Goal: Transaction & Acquisition: Purchase product/service

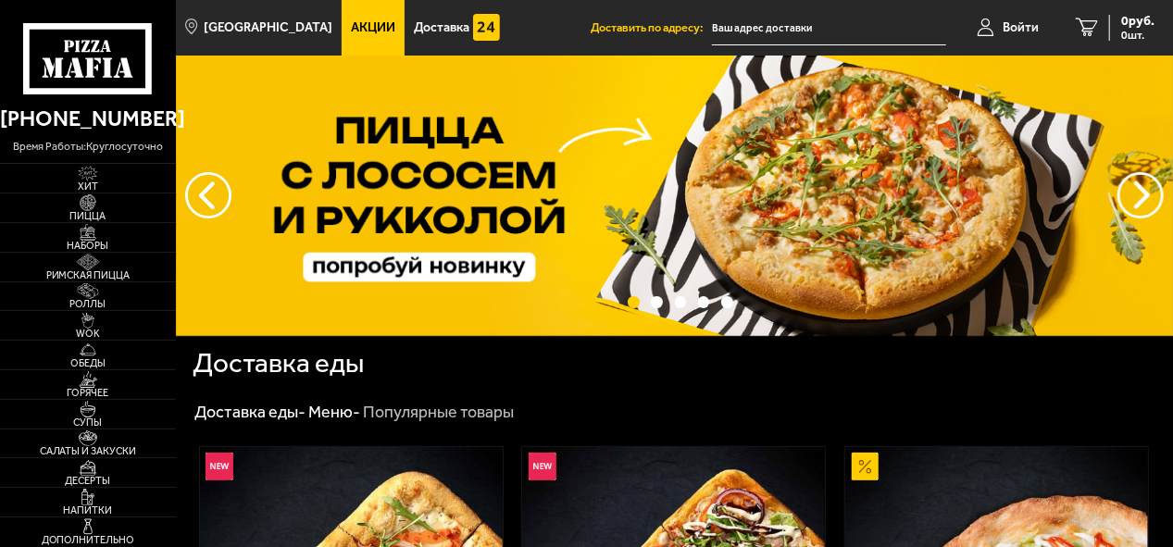
type input "[STREET_ADDRESS]"
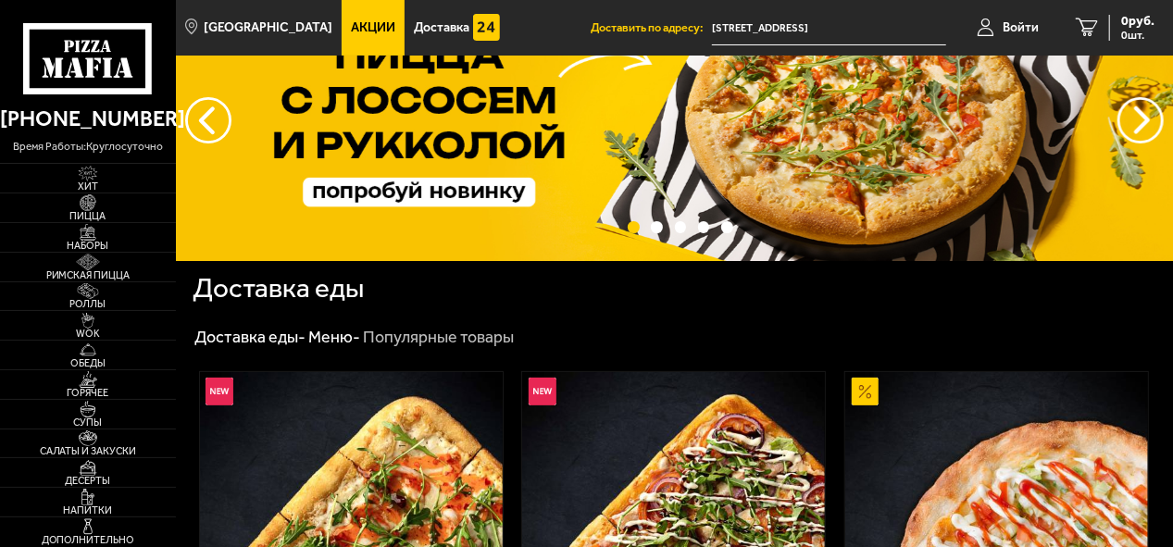
scroll to position [93, 0]
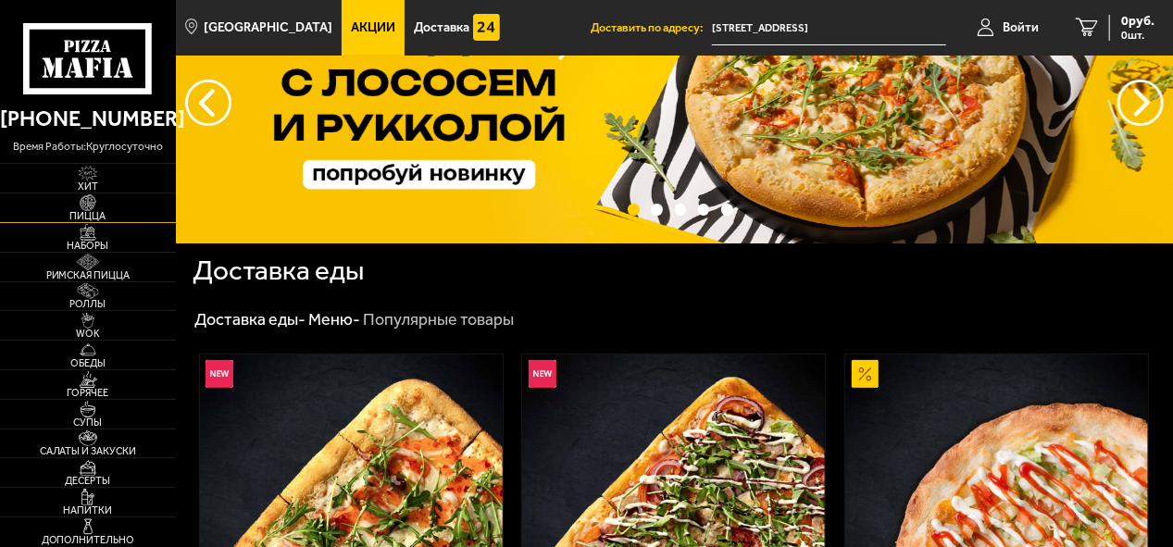
click at [93, 213] on span "Пицца" at bounding box center [88, 216] width 176 height 10
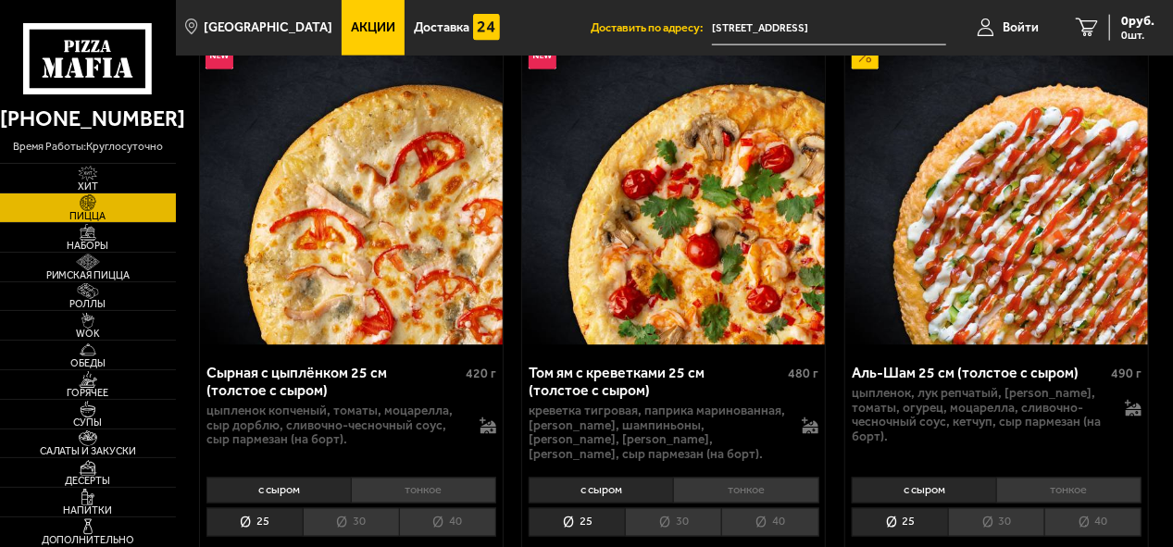
scroll to position [1388, 0]
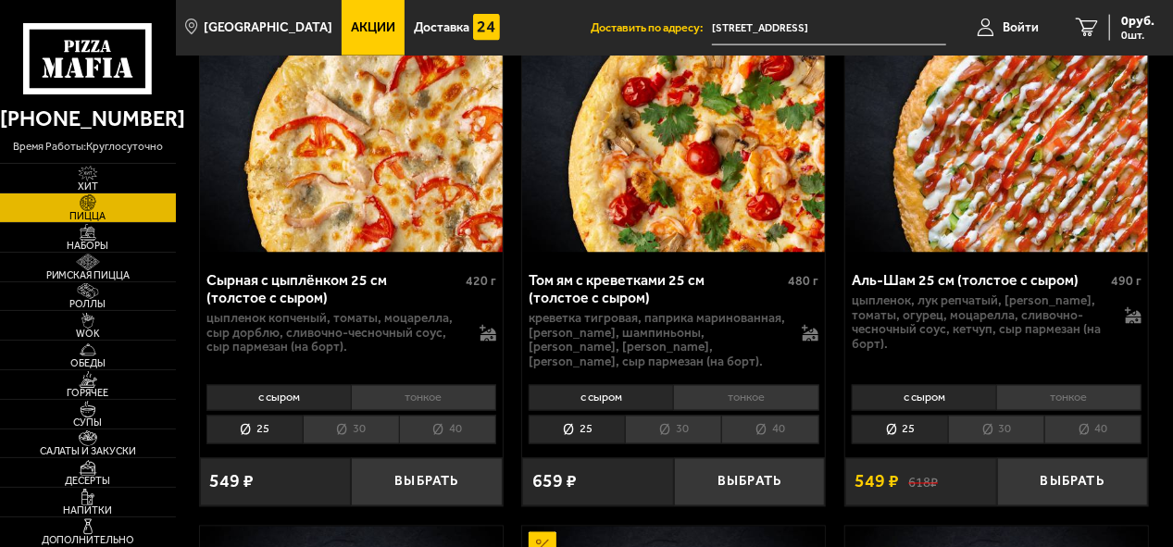
click at [341, 418] on li "30" at bounding box center [351, 430] width 96 height 29
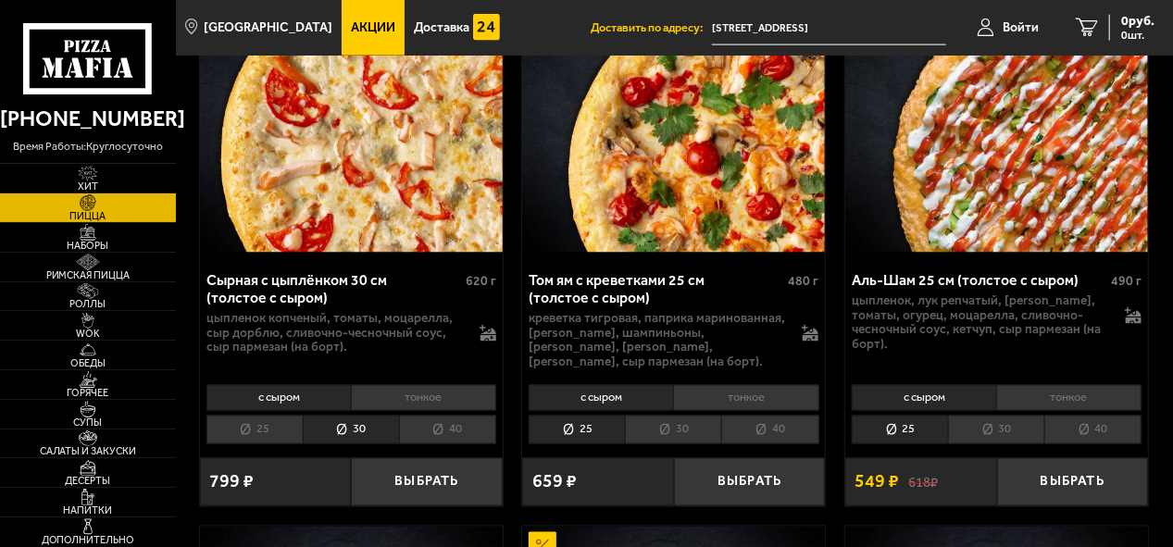
click at [407, 385] on li "тонкое" at bounding box center [423, 398] width 145 height 26
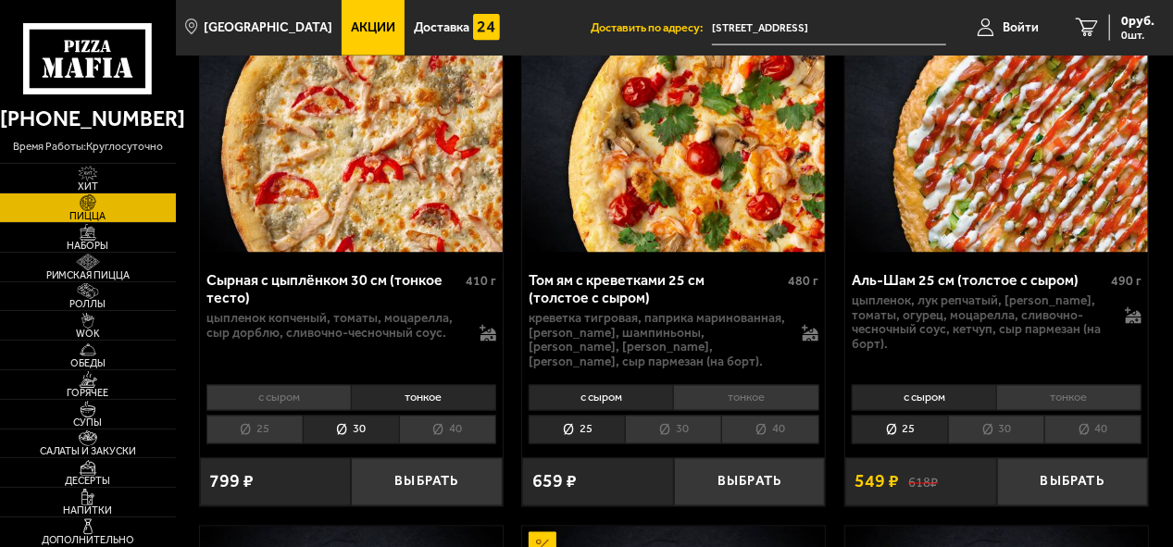
scroll to position [1296, 0]
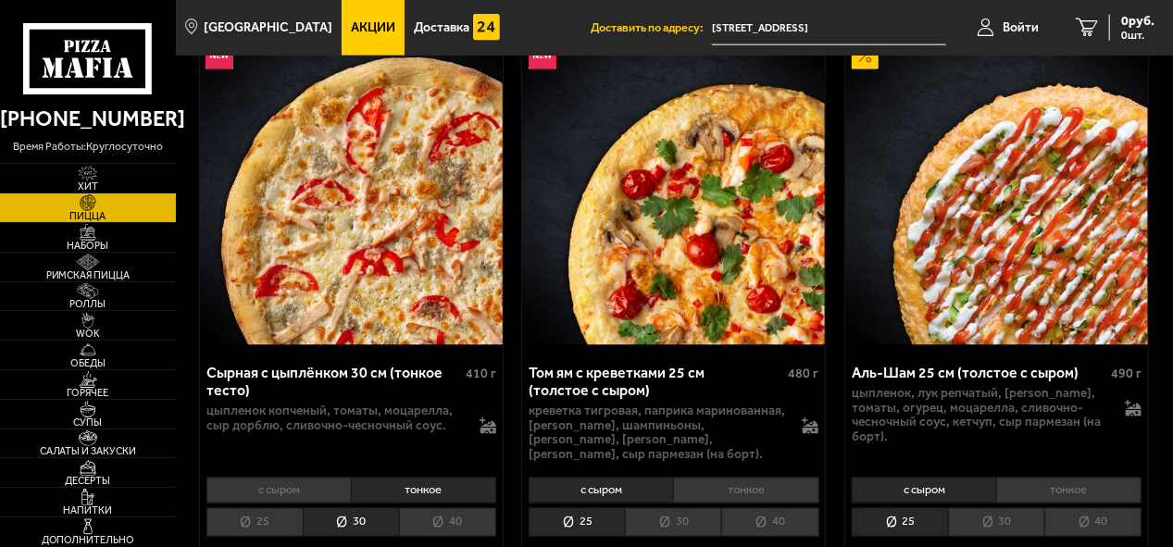
click at [309, 481] on li "с сыром" at bounding box center [278, 491] width 144 height 26
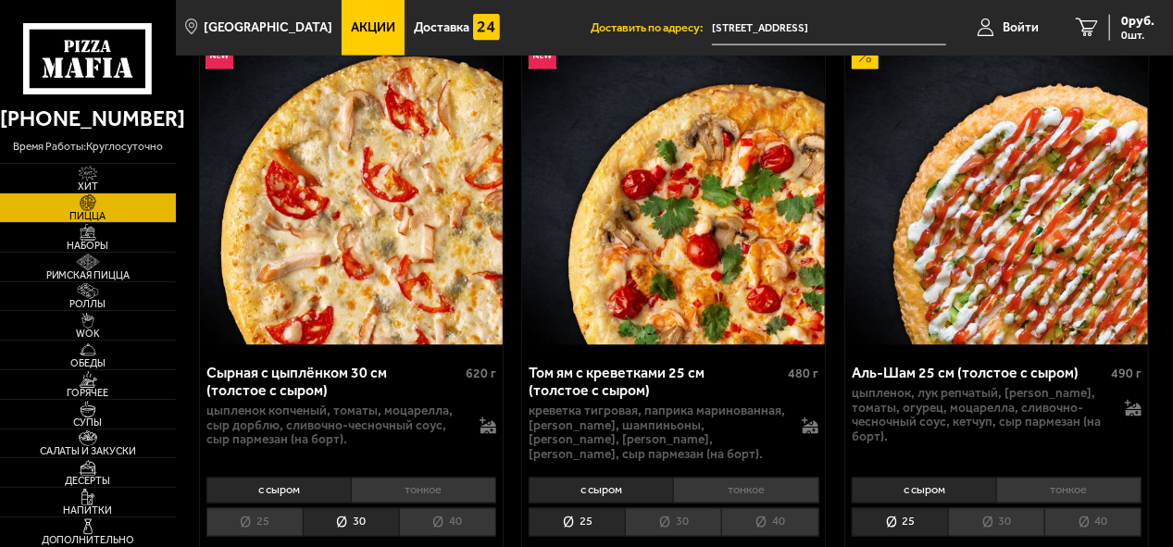
click at [396, 478] on li "тонкое" at bounding box center [423, 491] width 145 height 26
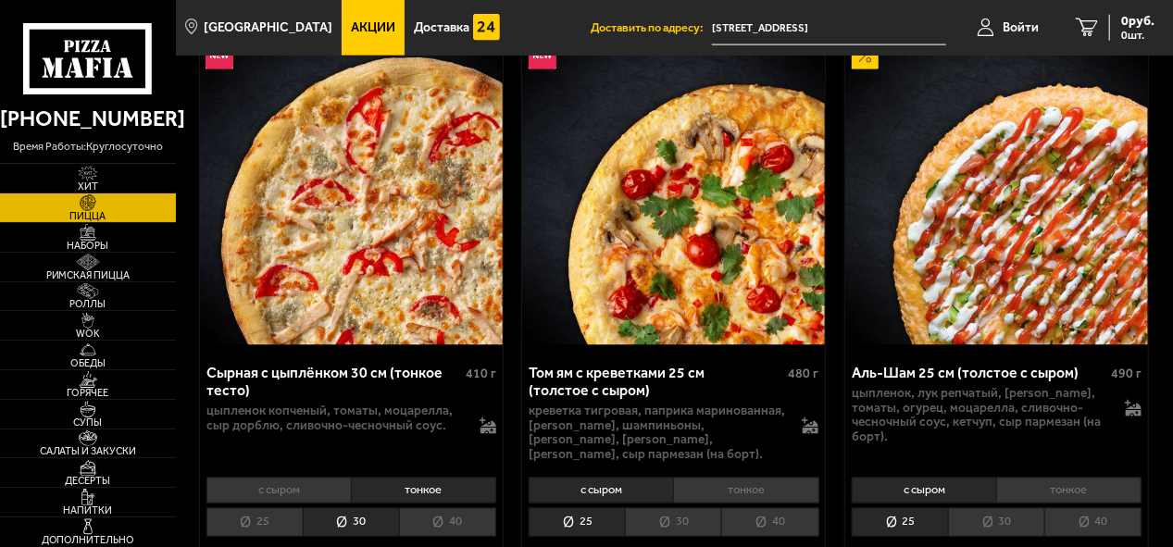
click at [325, 478] on li "с сыром" at bounding box center [278, 491] width 144 height 26
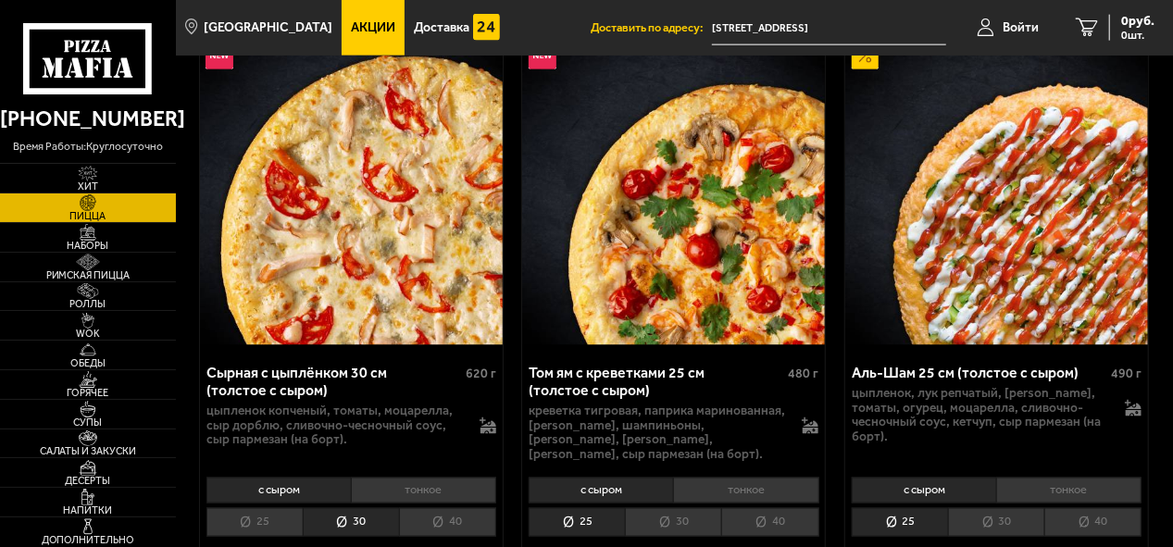
click at [456, 508] on li "40" at bounding box center [447, 522] width 97 height 29
click at [387, 508] on li "30" at bounding box center [351, 522] width 96 height 29
click at [412, 478] on li "тонкое" at bounding box center [423, 491] width 145 height 26
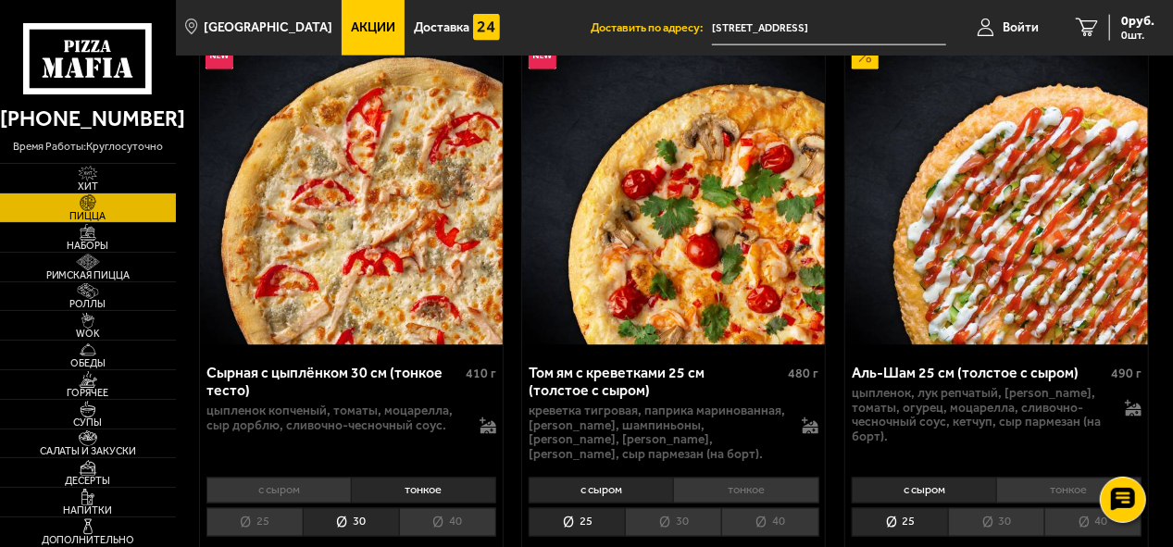
scroll to position [1388, 0]
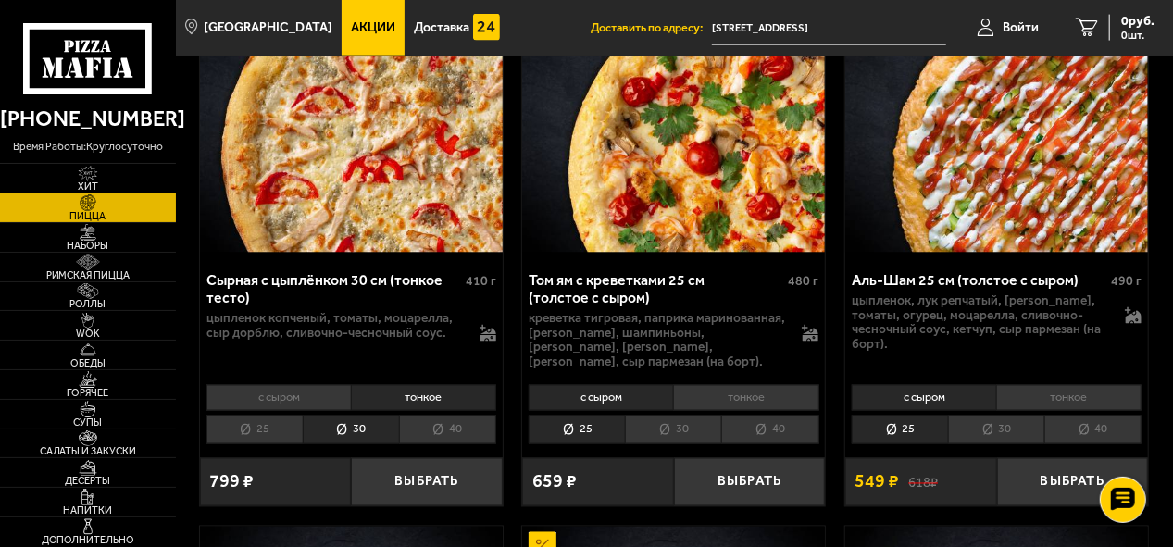
click at [250, 416] on li "25" at bounding box center [254, 430] width 96 height 29
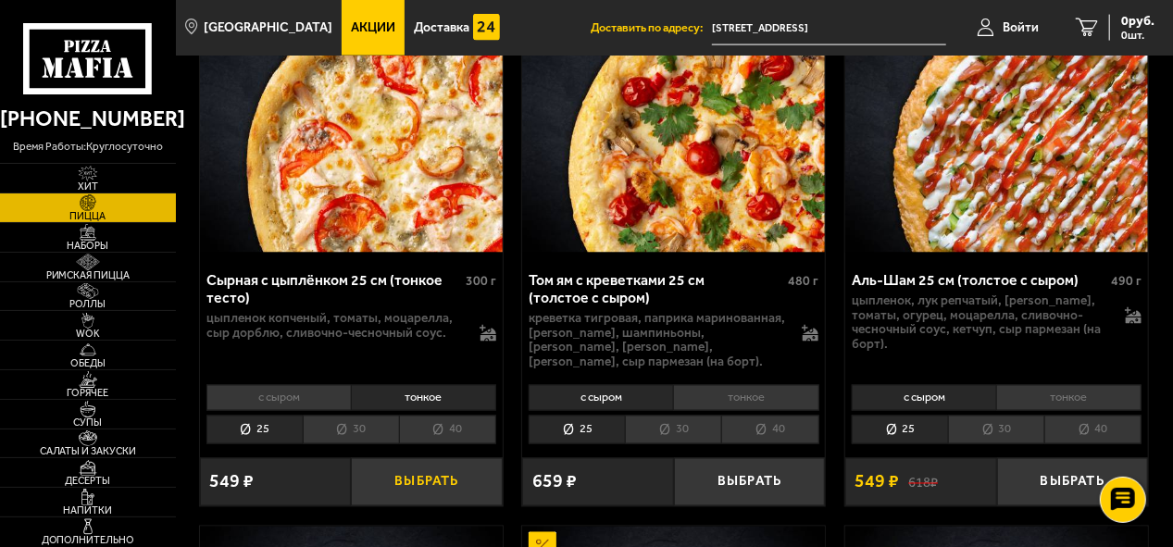
click at [429, 462] on button "Выбрать" at bounding box center [426, 482] width 151 height 48
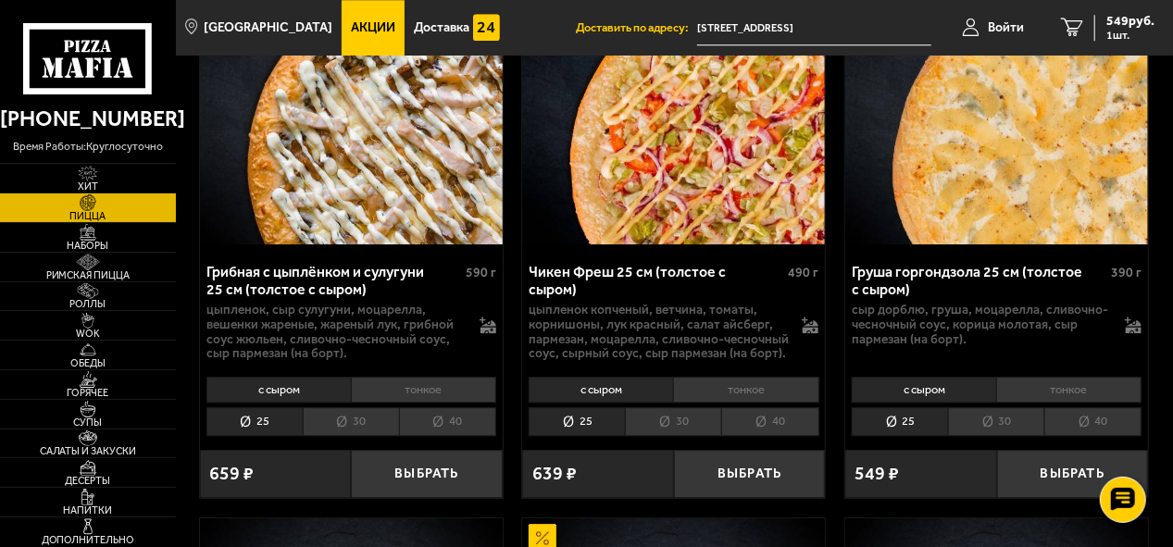
scroll to position [2592, 0]
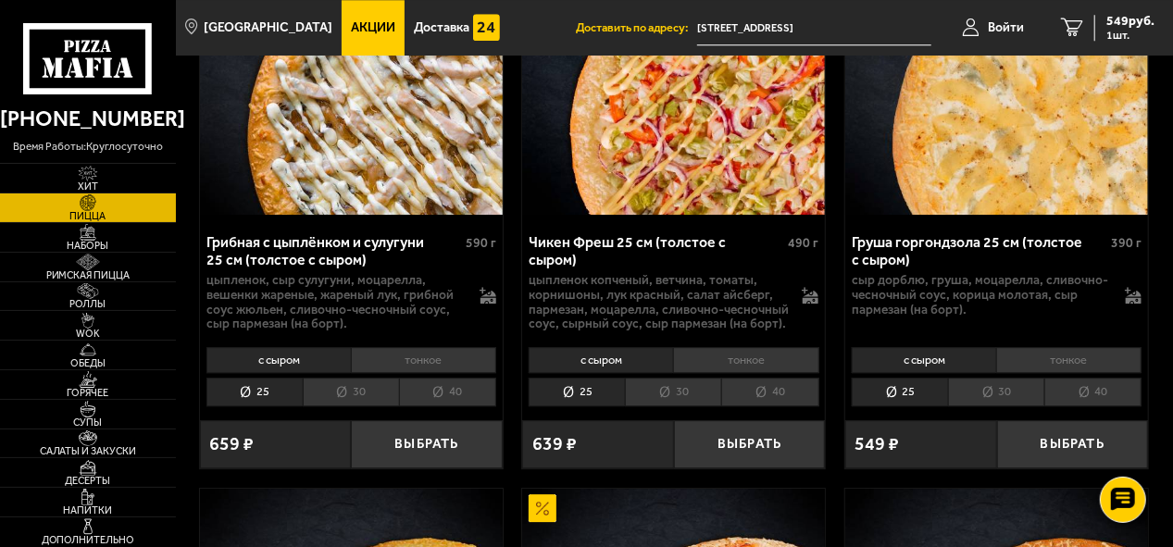
click at [1055, 347] on li "тонкое" at bounding box center [1068, 360] width 145 height 26
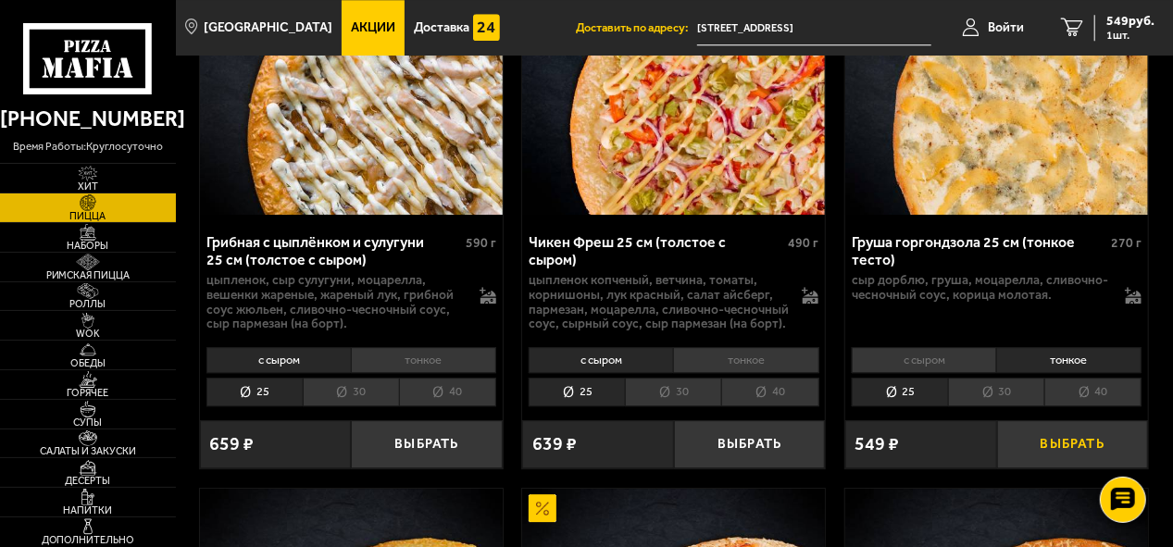
click at [1055, 426] on button "Выбрать" at bounding box center [1072, 444] width 151 height 48
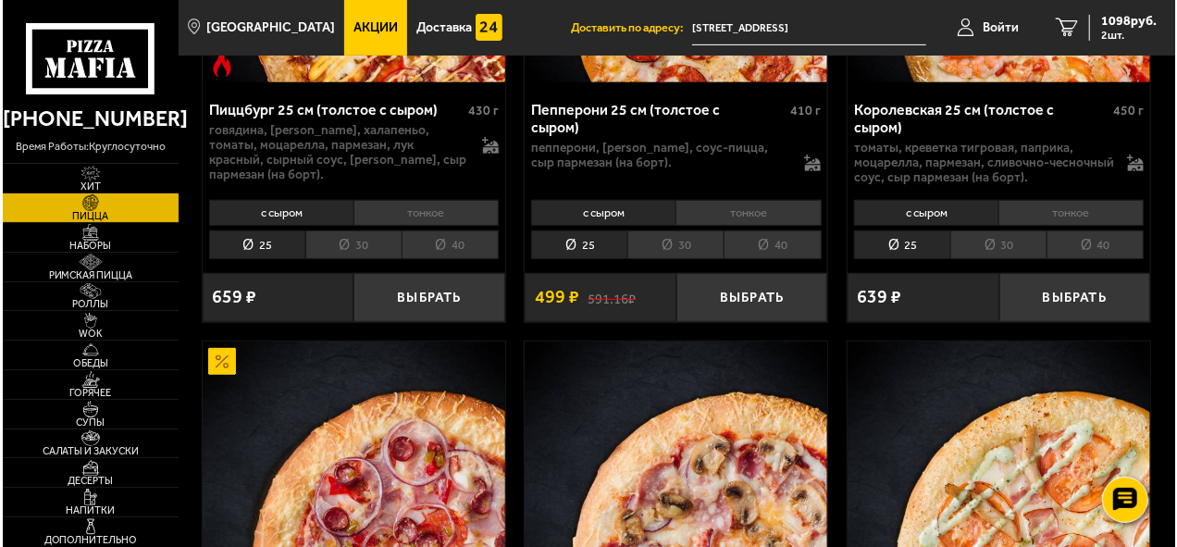
scroll to position [3702, 0]
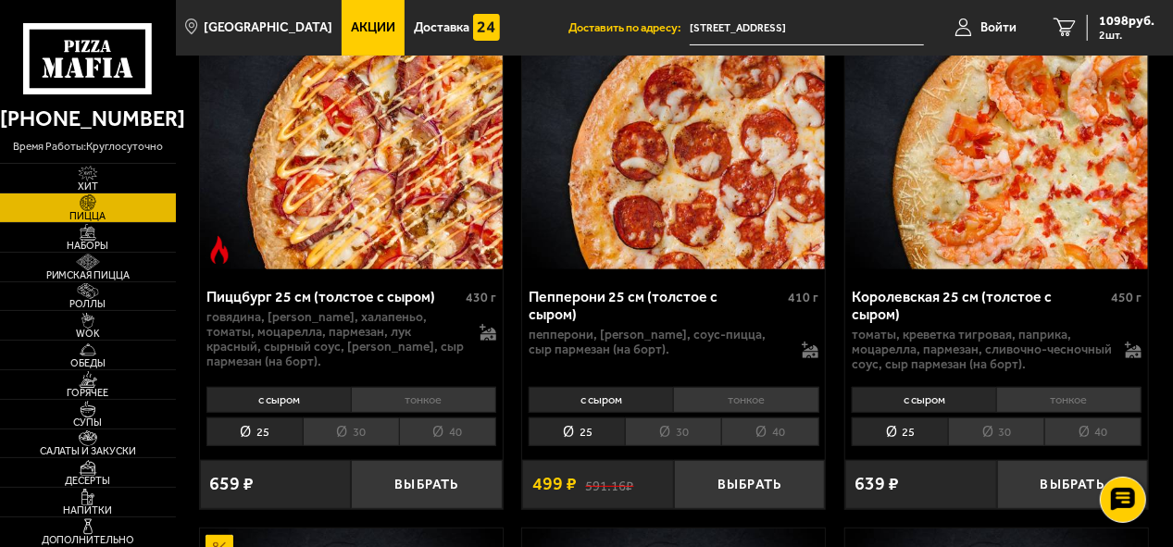
click at [762, 387] on li "тонкое" at bounding box center [745, 400] width 145 height 26
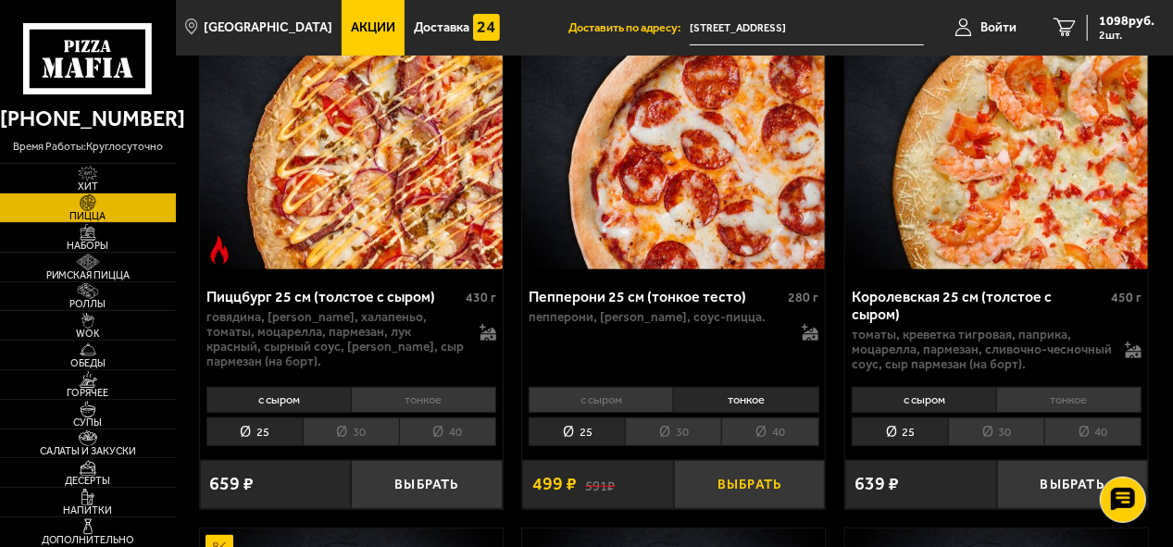
click at [763, 476] on button "Выбрать" at bounding box center [749, 484] width 151 height 48
click at [985, 31] on span "Войти" at bounding box center [998, 27] width 36 height 13
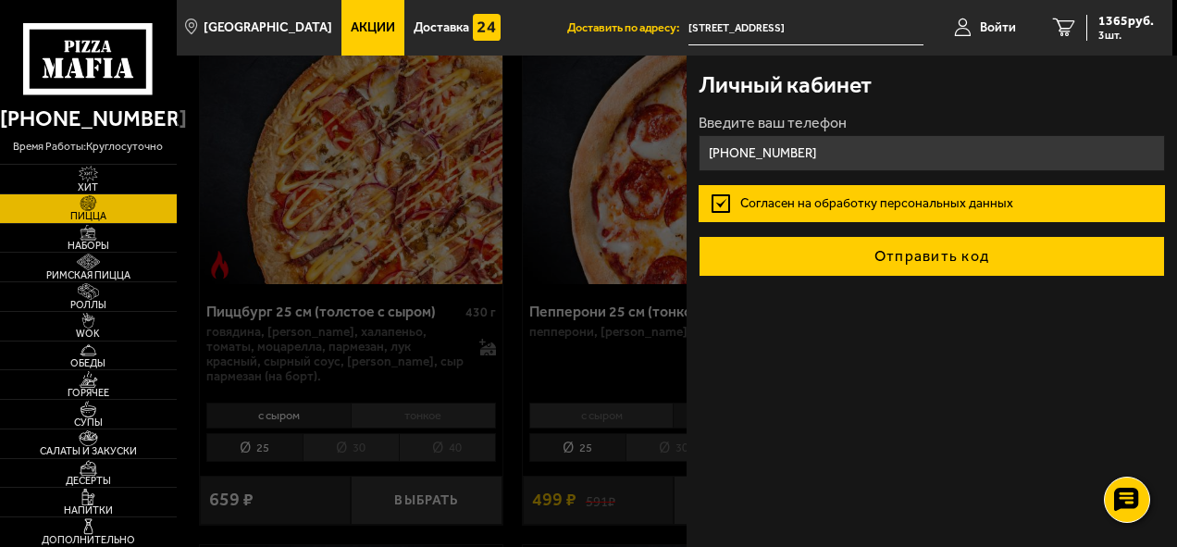
type input "+7 (965) 840-37-83"
click at [929, 262] on button "Отправить код" at bounding box center [932, 256] width 467 height 41
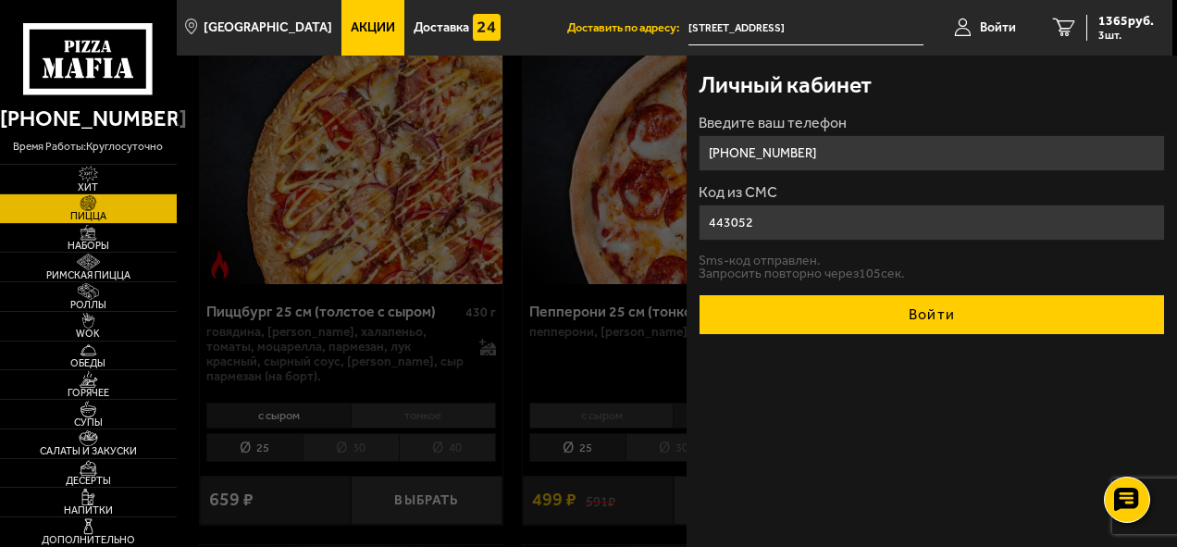
type input "443052"
click at [825, 302] on button "Войти" at bounding box center [932, 314] width 467 height 41
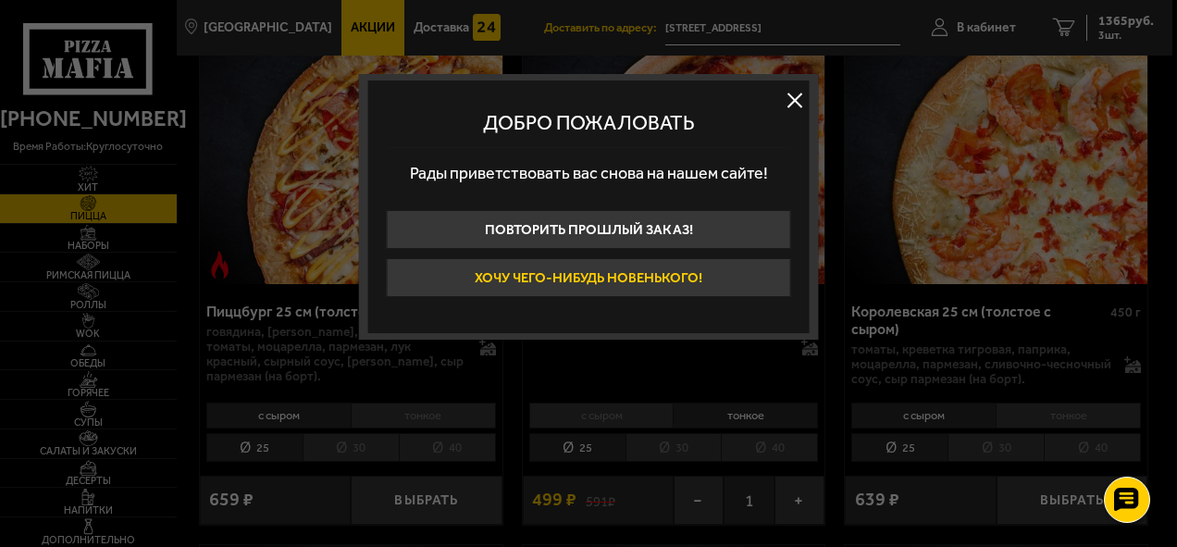
click at [694, 281] on button "Хочу чего-нибудь новенького!" at bounding box center [588, 277] width 404 height 39
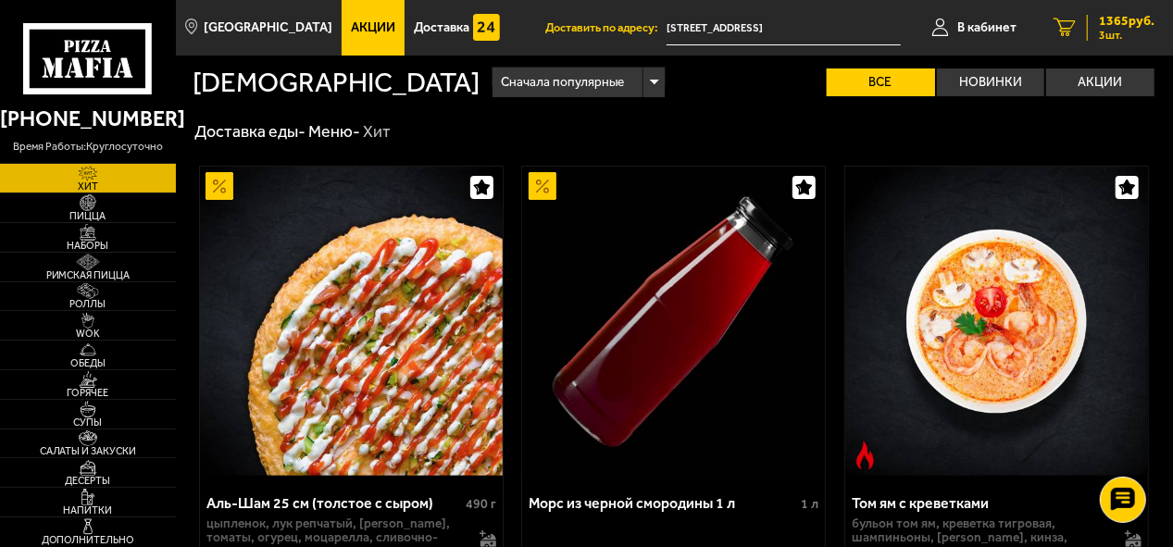
click at [1124, 17] on span "1365 руб." at bounding box center [1127, 21] width 56 height 13
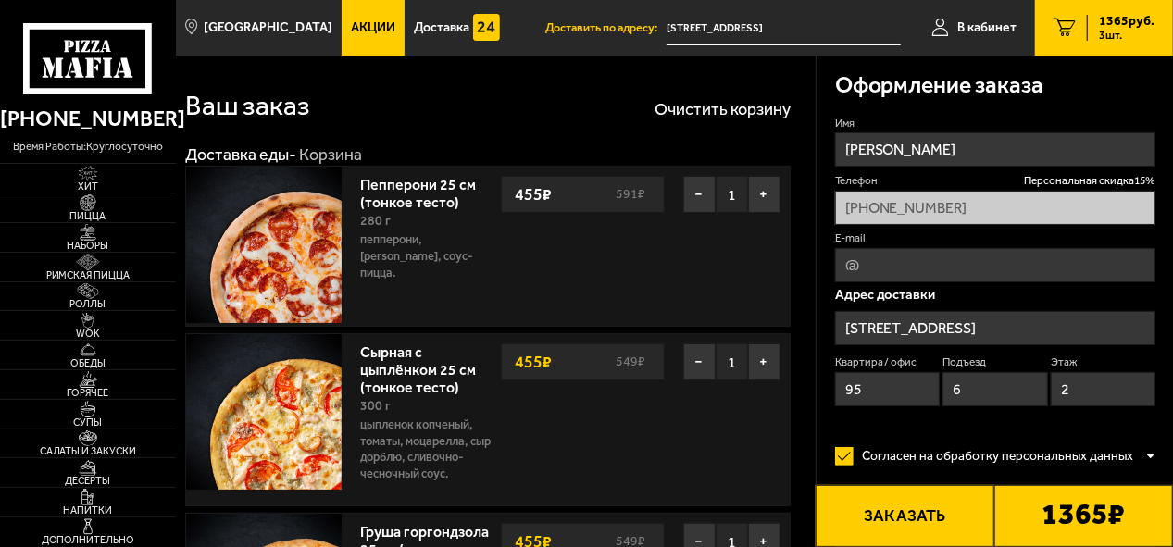
type input "Витебский проспект, 31к2"
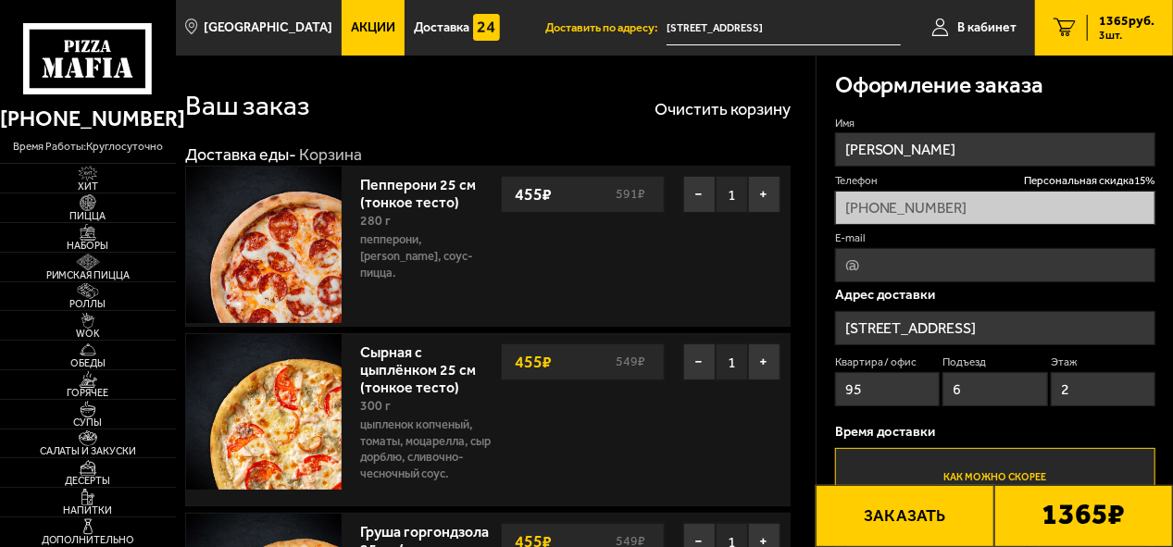
click at [927, 521] on button "Заказать" at bounding box center [904, 516] width 179 height 62
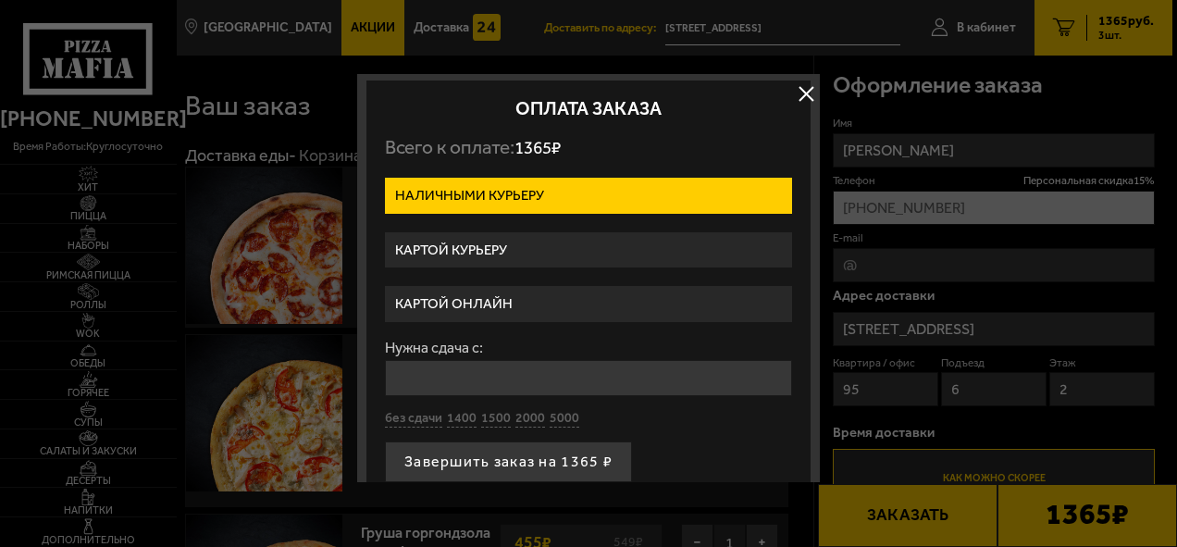
click at [487, 296] on label "Картой онлайн" at bounding box center [588, 304] width 407 height 36
click at [0, 0] on input "Картой онлайн" at bounding box center [0, 0] width 0 height 0
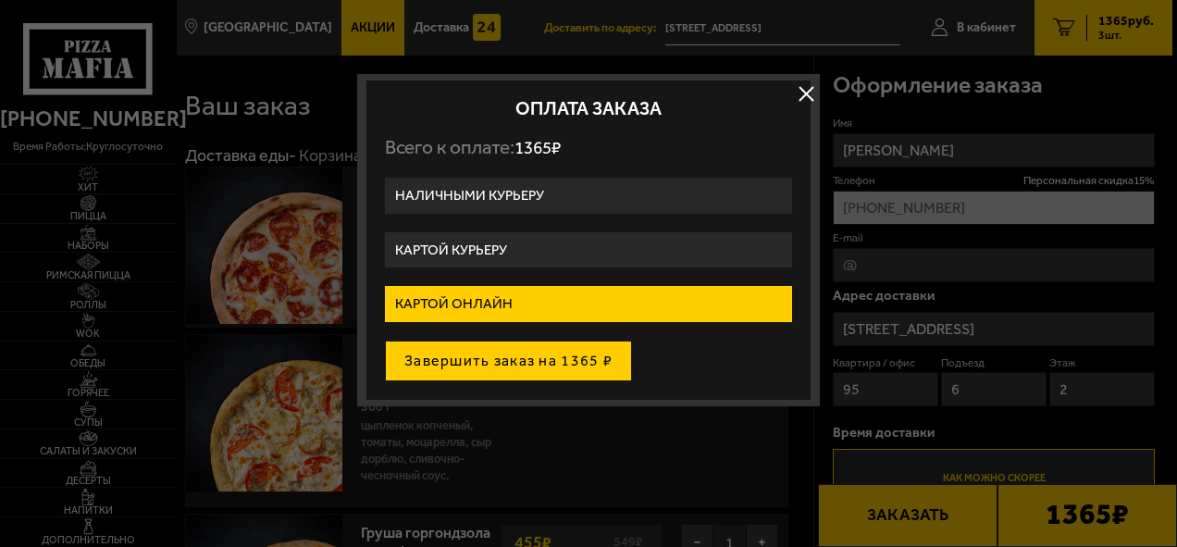
click at [515, 352] on button "Завершить заказ на 1365 ₽" at bounding box center [508, 361] width 247 height 41
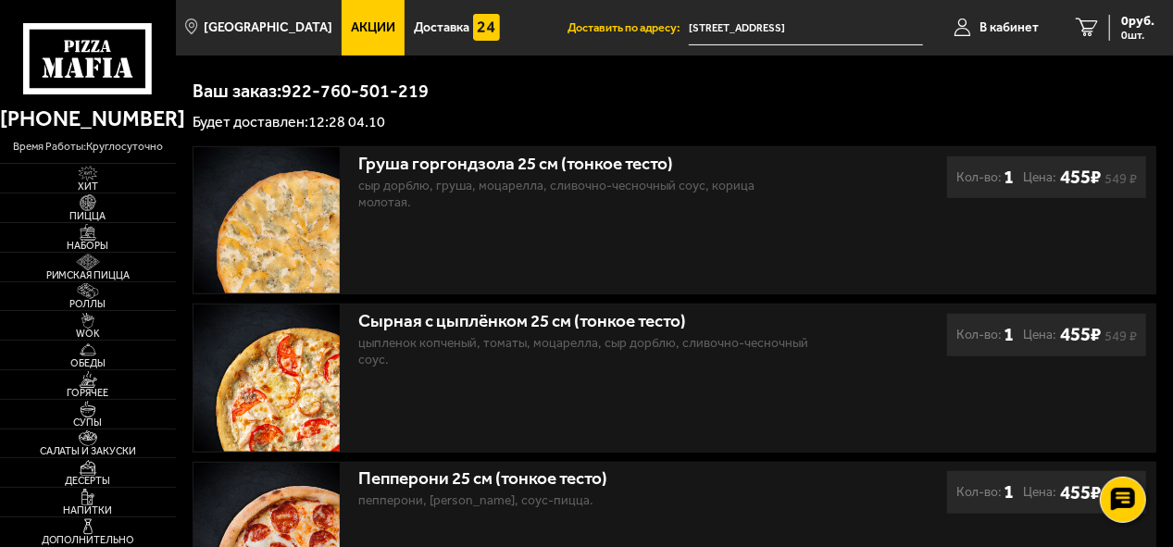
scroll to position [185, 0]
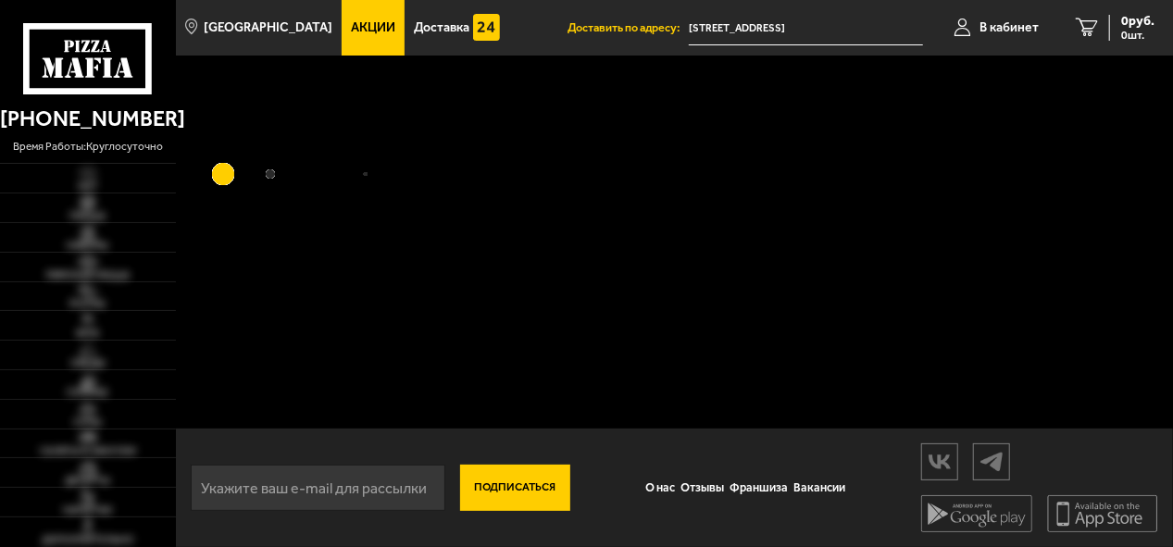
scroll to position [185, 0]
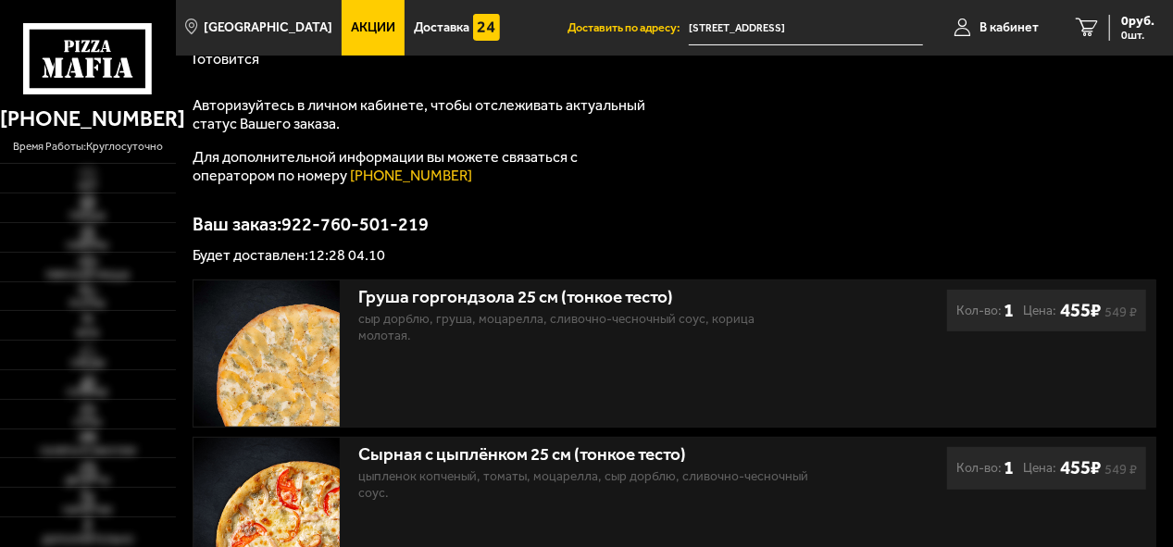
scroll to position [185, 0]
